Goal: Transaction & Acquisition: Purchase product/service

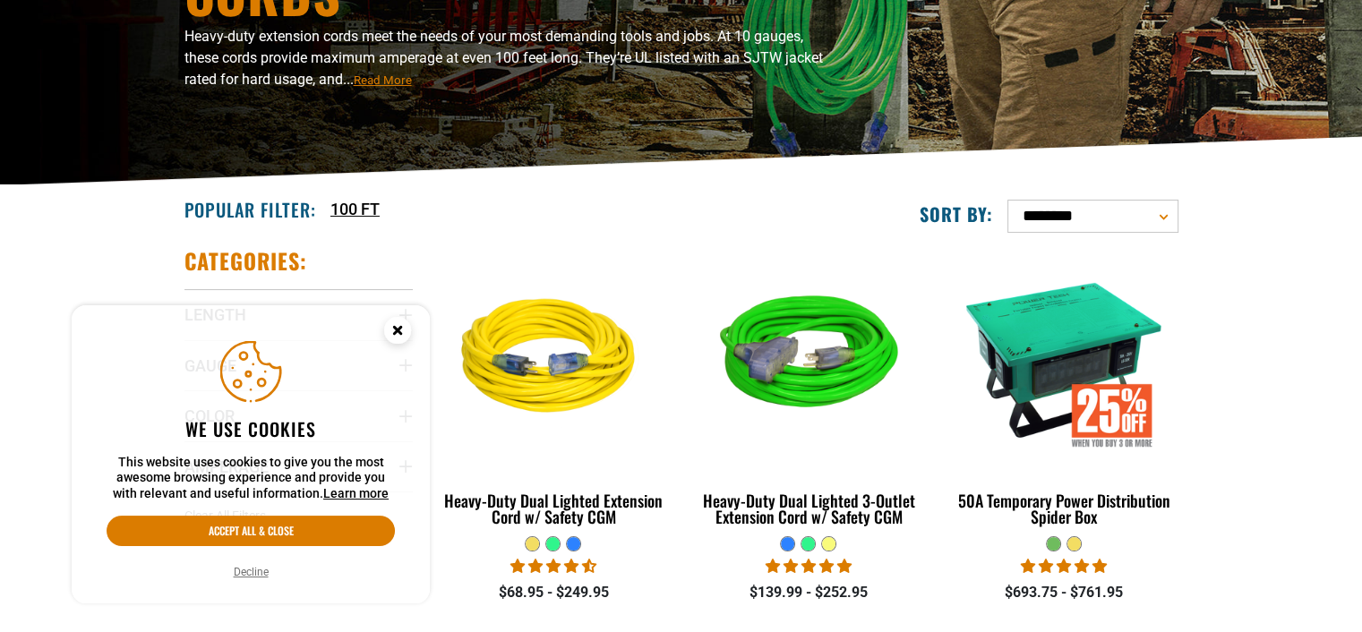
scroll to position [358, 0]
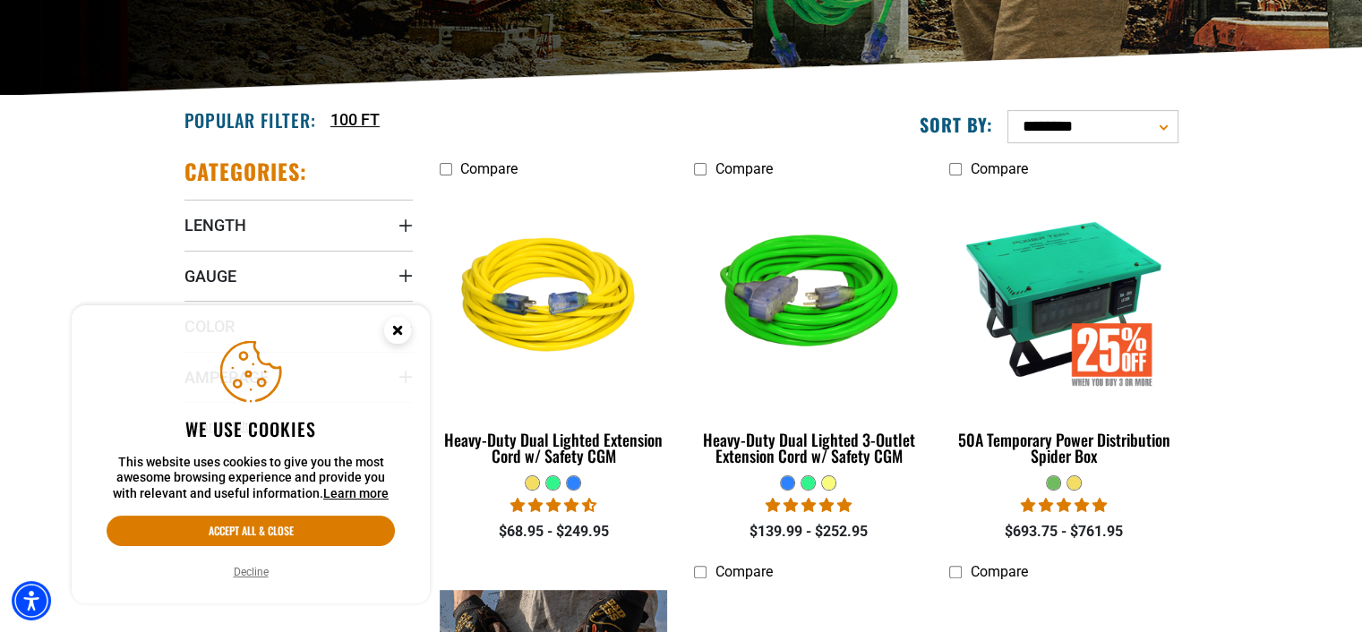
click at [398, 333] on circle "Cookie Consent" at bounding box center [397, 330] width 27 height 27
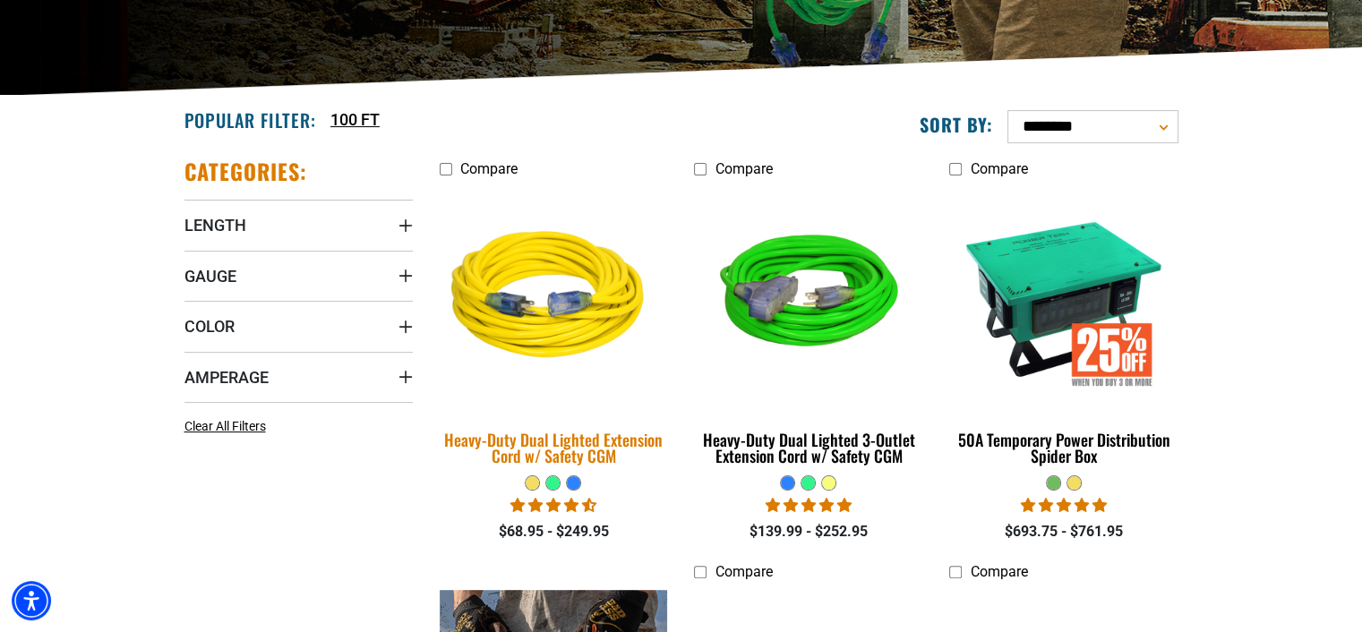
click at [542, 445] on div "Heavy-Duty Dual Lighted Extension Cord w/ Safety CGM" at bounding box center [554, 447] width 228 height 32
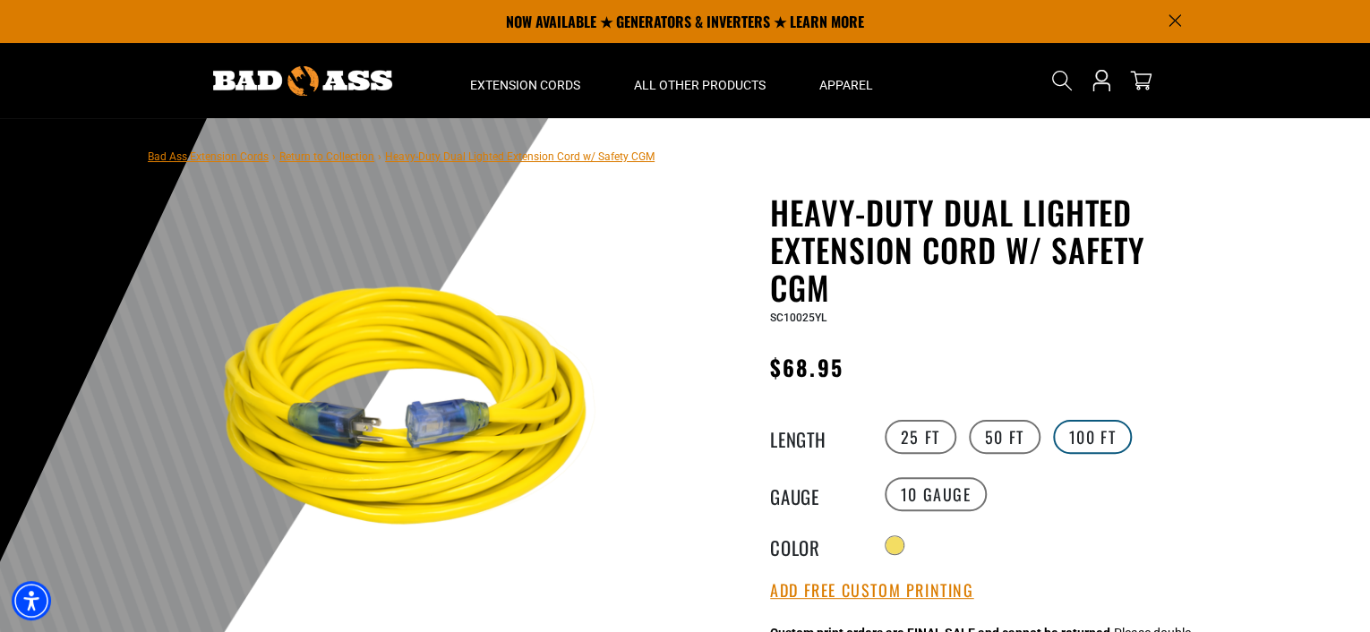
click at [1096, 428] on label "100 FT" at bounding box center [1093, 437] width 80 height 34
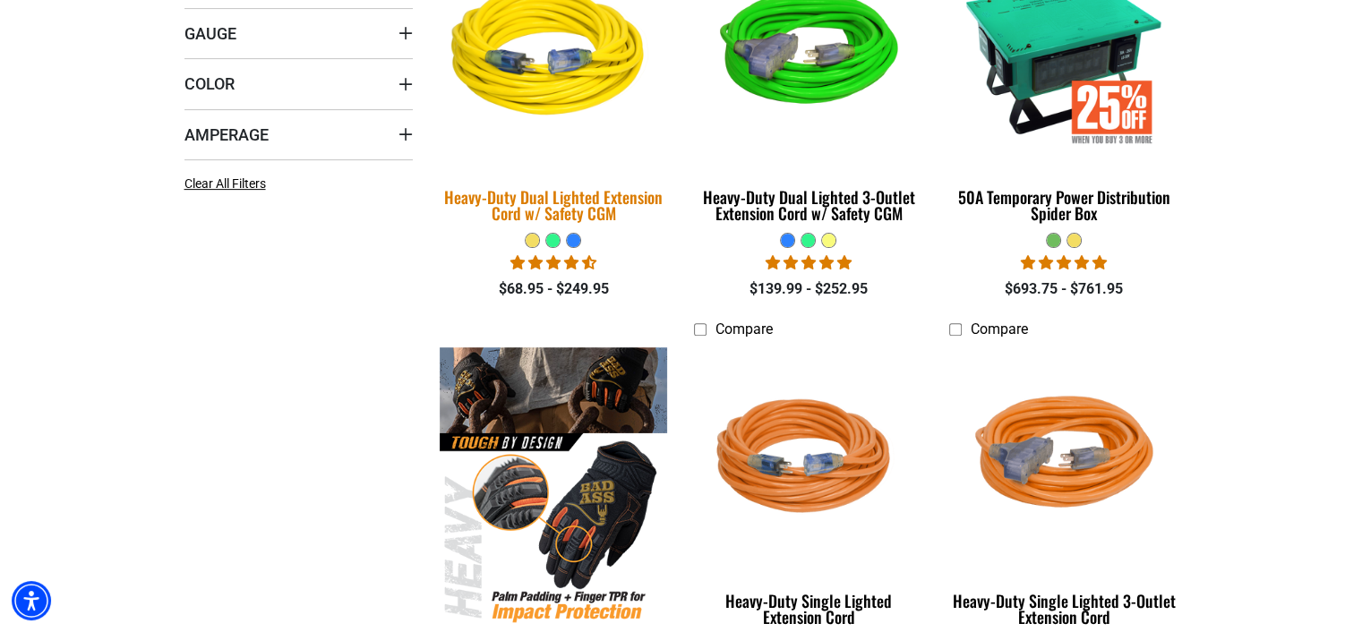
scroll to position [716, 0]
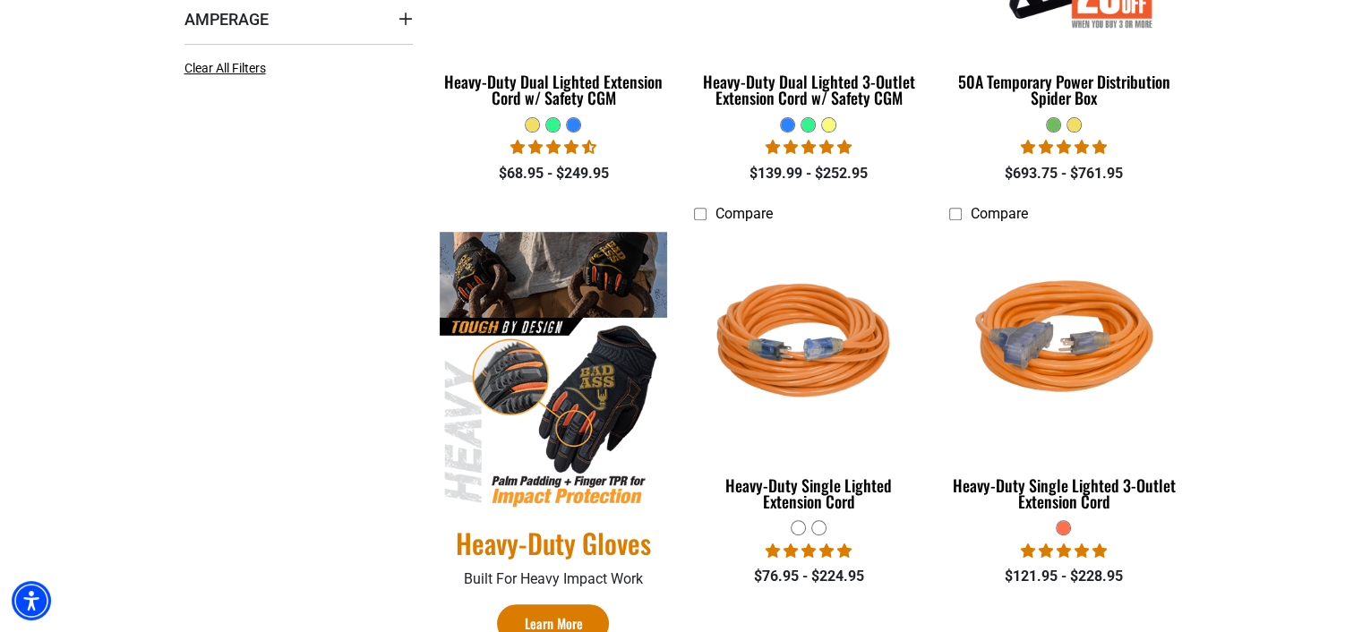
click at [594, 404] on img at bounding box center [554, 370] width 228 height 277
